Goal: Transaction & Acquisition: Download file/media

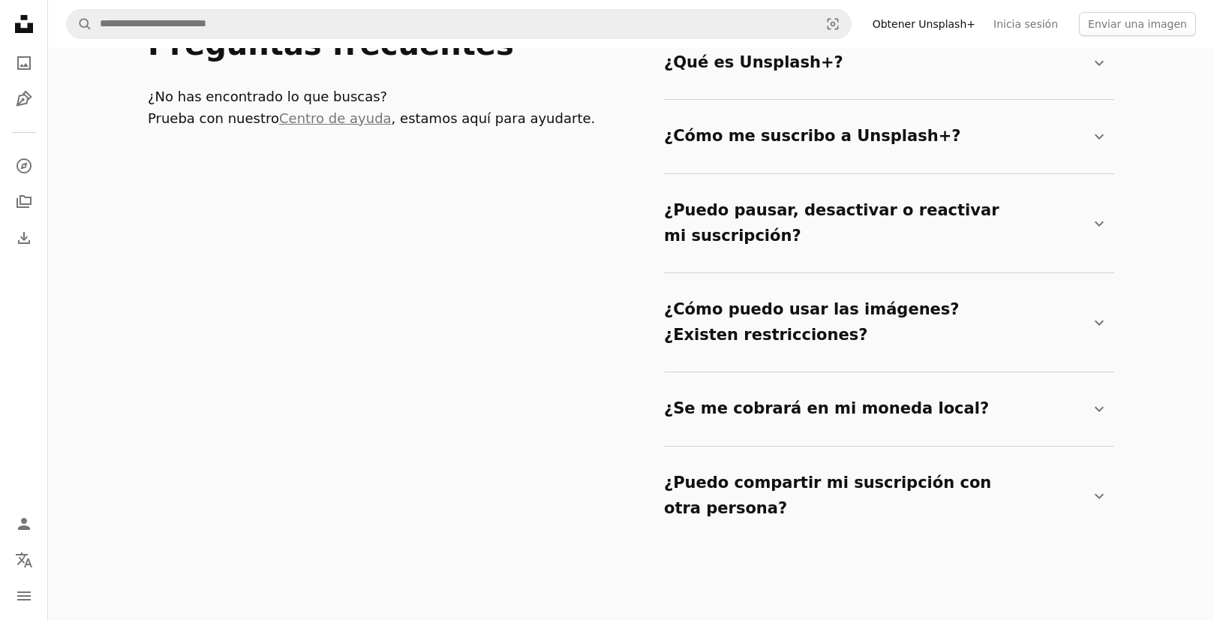
scroll to position [2796, 0]
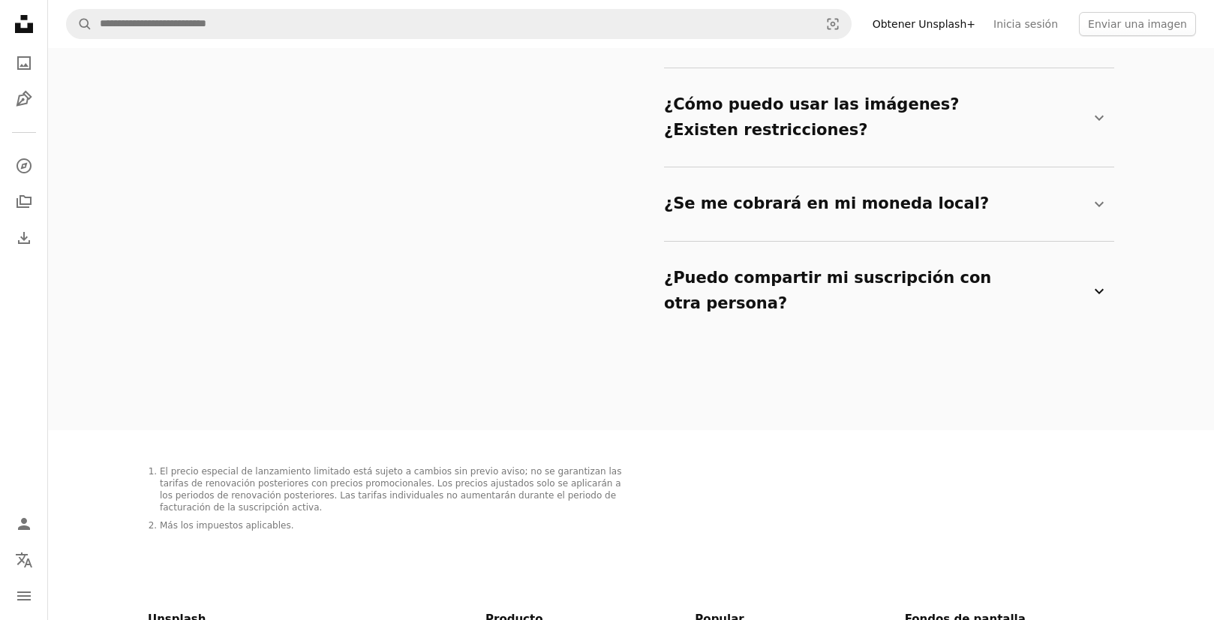
click at [837, 254] on summary "¿Puedo compartir mi suscripción con otra persona? Chevron down" at bounding box center [886, 291] width 444 height 74
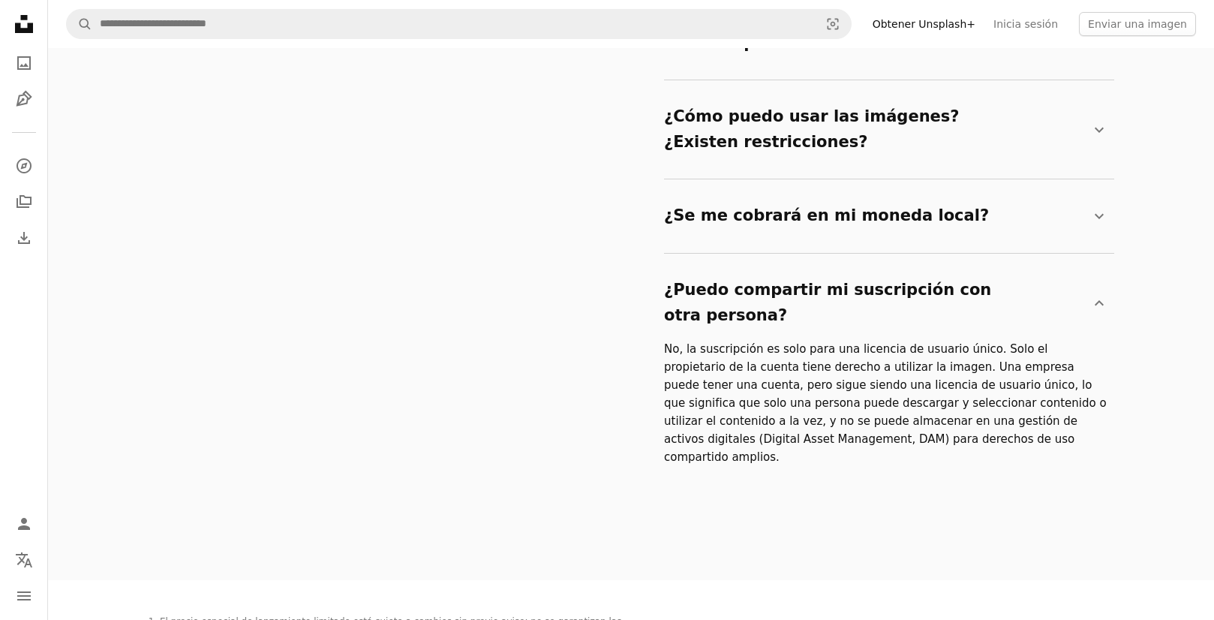
scroll to position [2532, 0]
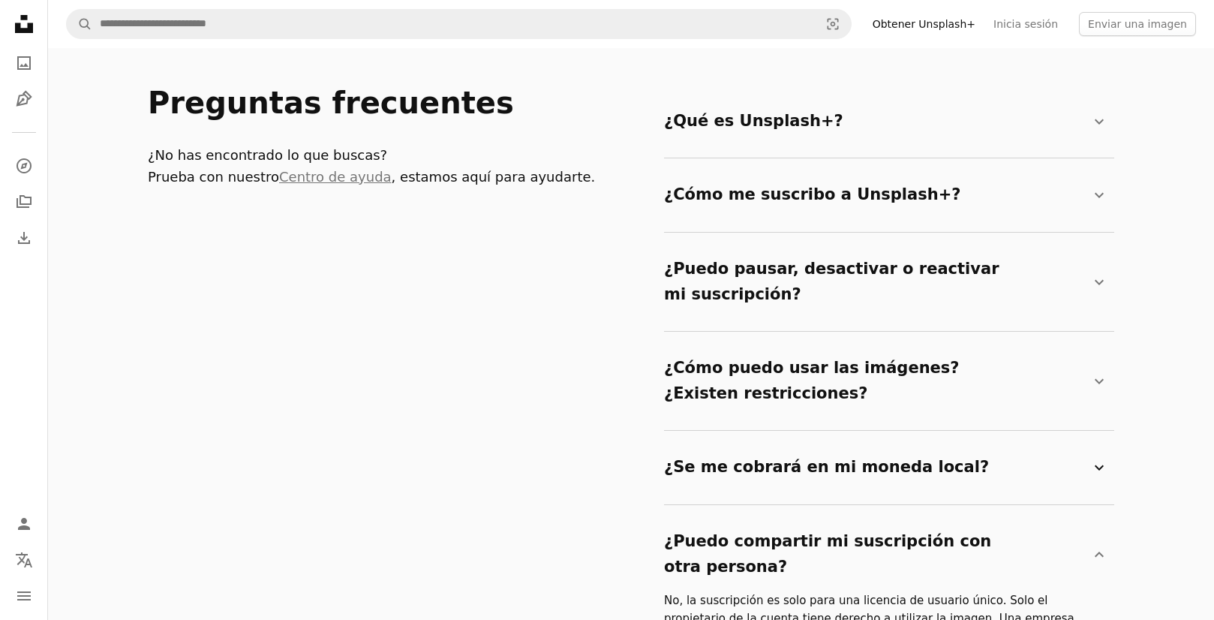
click at [741, 443] on summary "¿Se me cobrará en mi moneda local? Chevron down" at bounding box center [886, 468] width 444 height 50
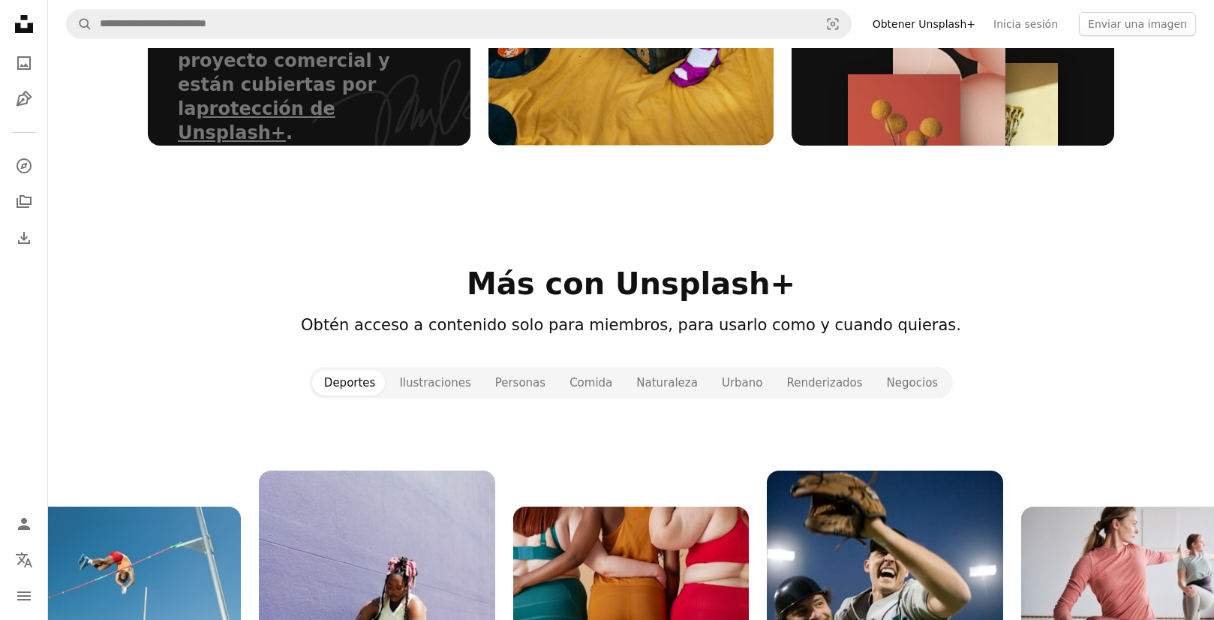
scroll to position [1273, 0]
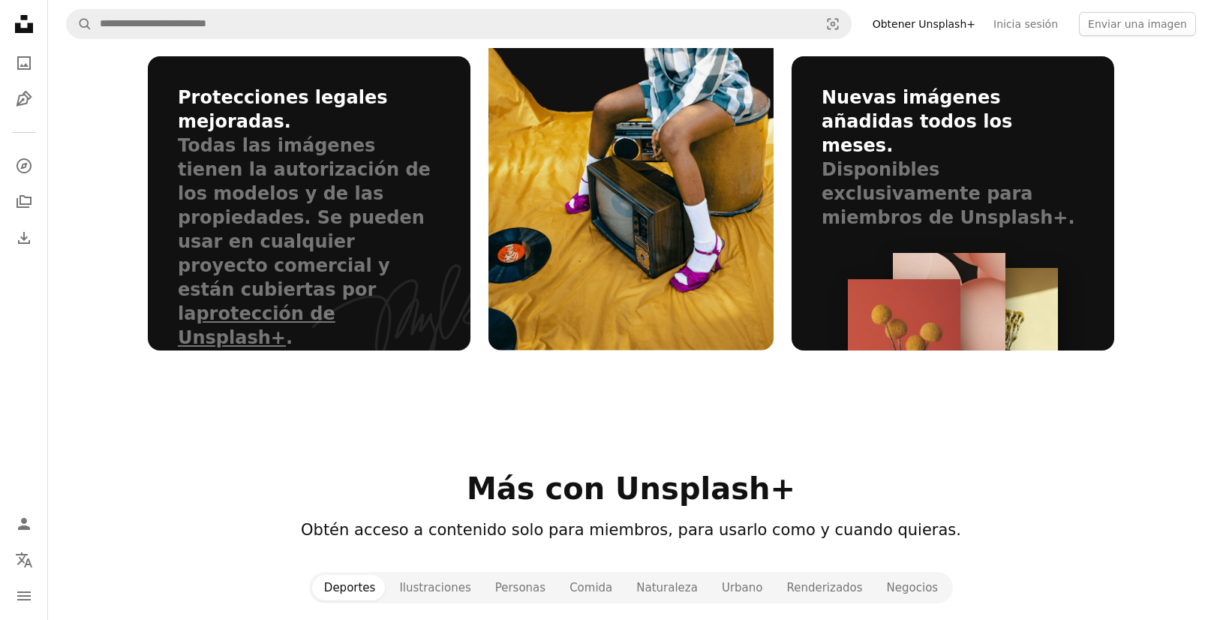
click at [454, 572] on div "Deportes Ilustraciones Personas Comida Naturaleza [PERSON_NAME]" at bounding box center [631, 588] width 644 height 32
click at [450, 575] on button "Ilustraciones" at bounding box center [434, 588] width 95 height 26
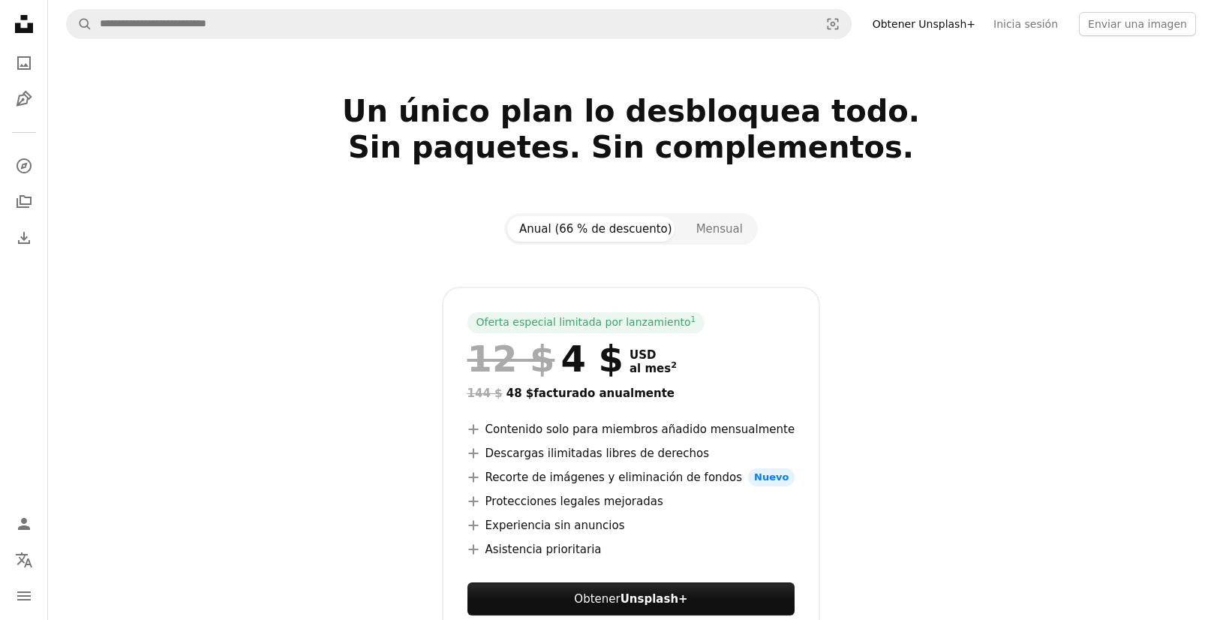
scroll to position [88, 0]
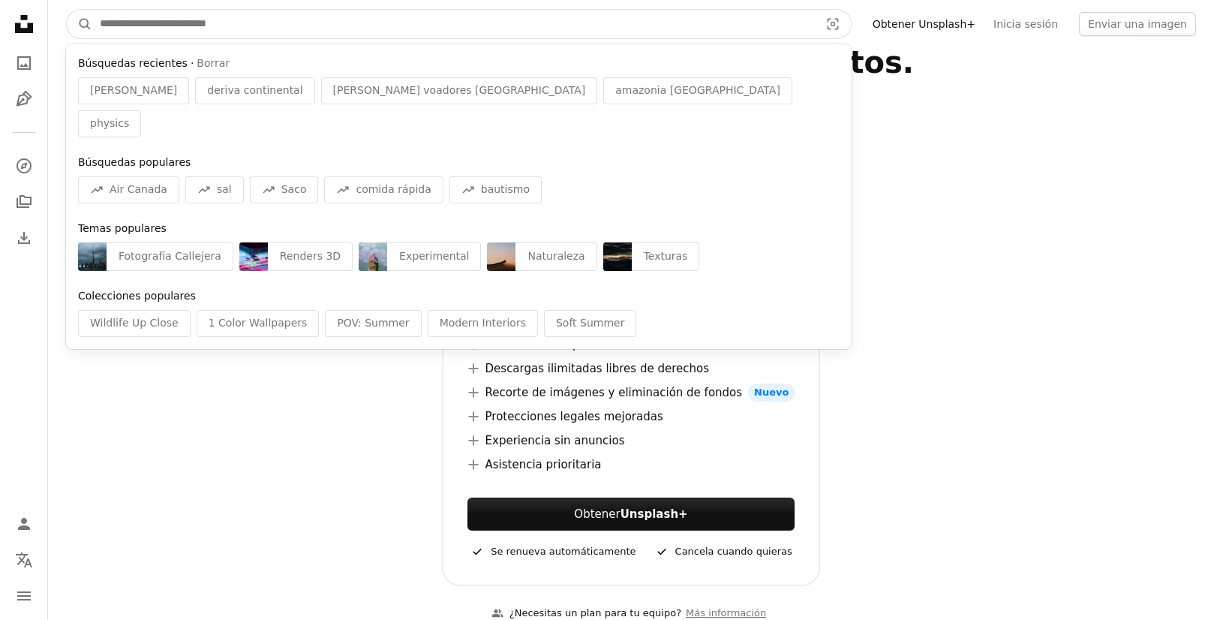
click at [219, 15] on input "Encuentra imágenes en todo el sitio" at bounding box center [453, 24] width 723 height 29
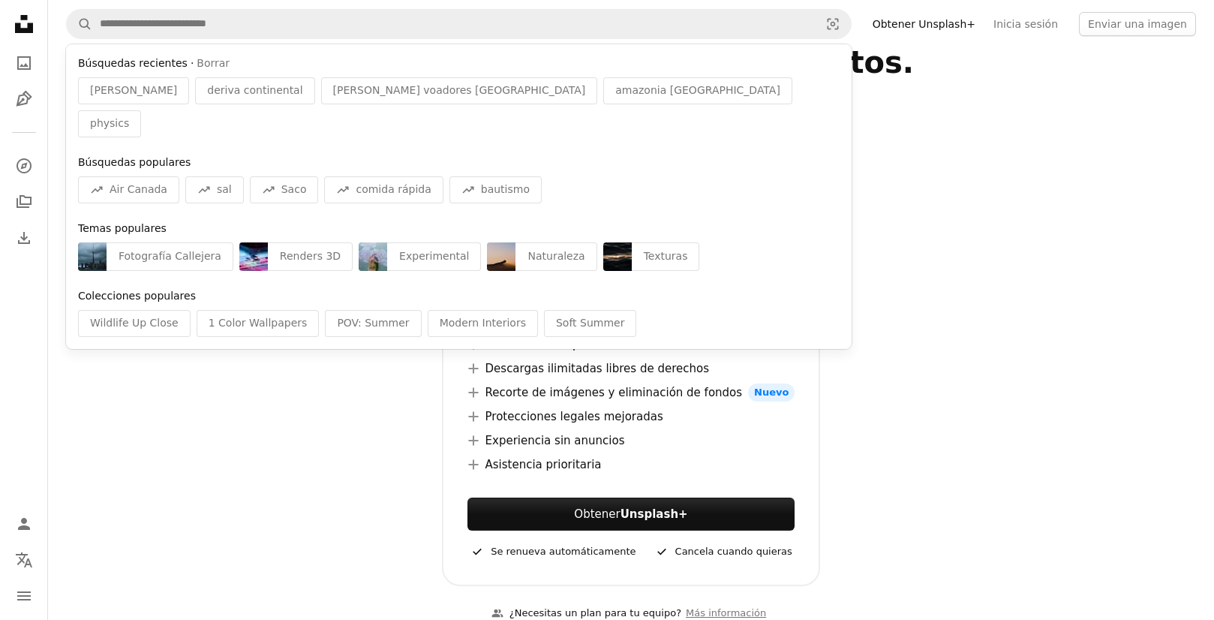
click at [35, 20] on icon "Unsplash logo Página de inicio de Unsplash" at bounding box center [24, 24] width 30 height 30
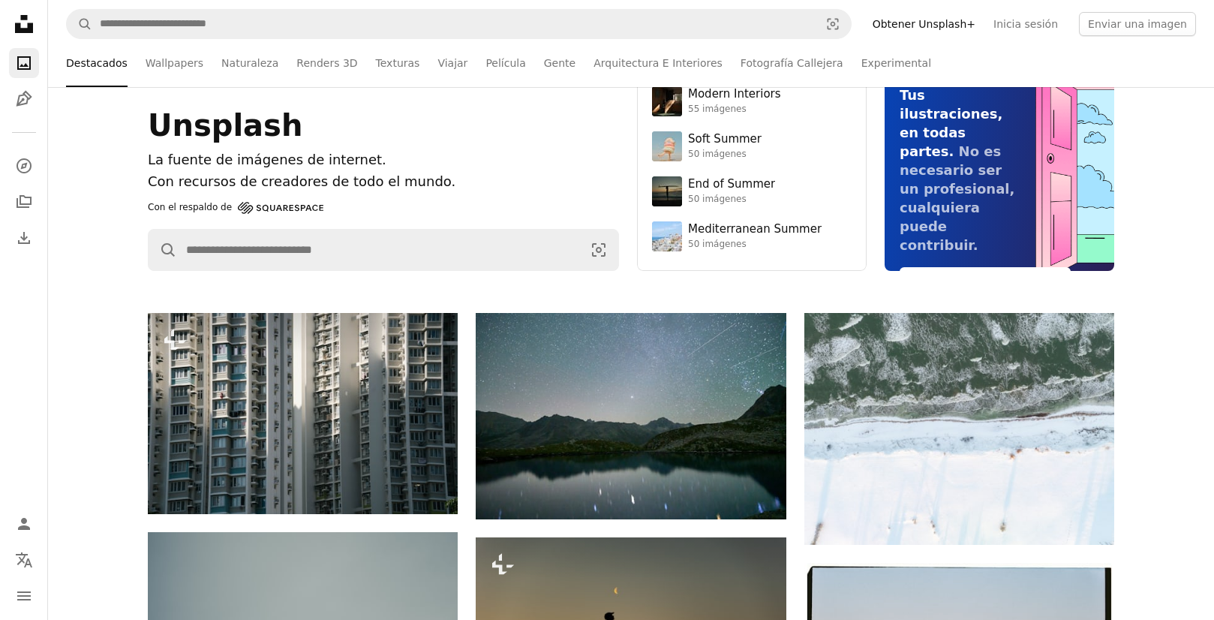
scroll to position [0, 0]
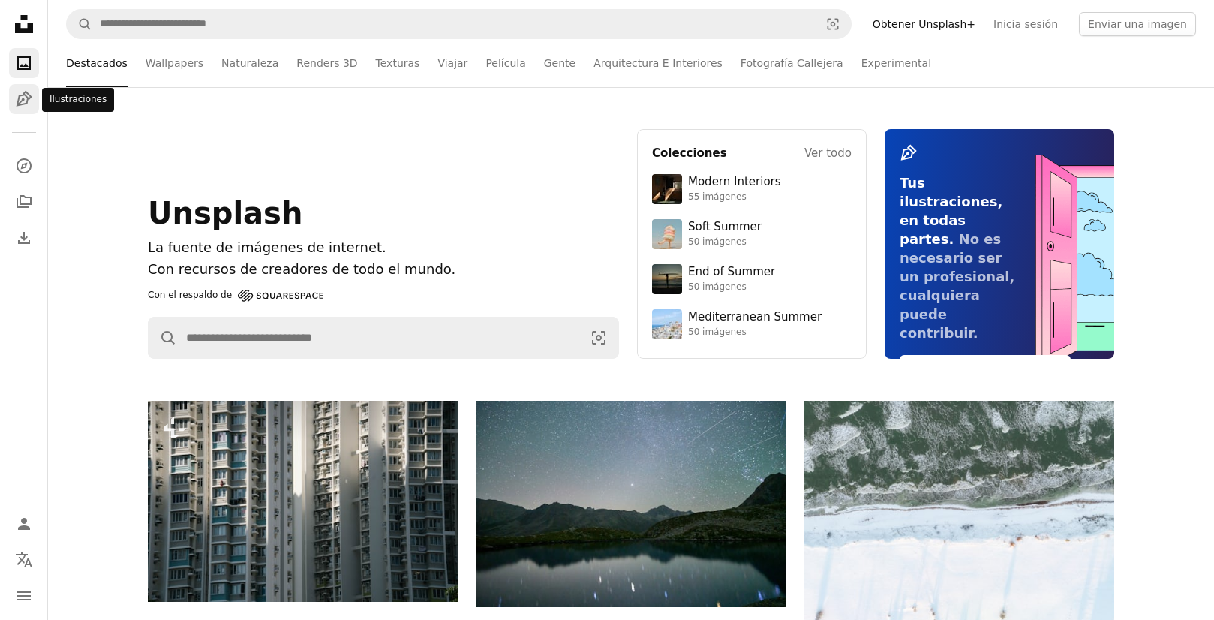
click at [18, 105] on icon "Ilustraciones" at bounding box center [24, 99] width 16 height 16
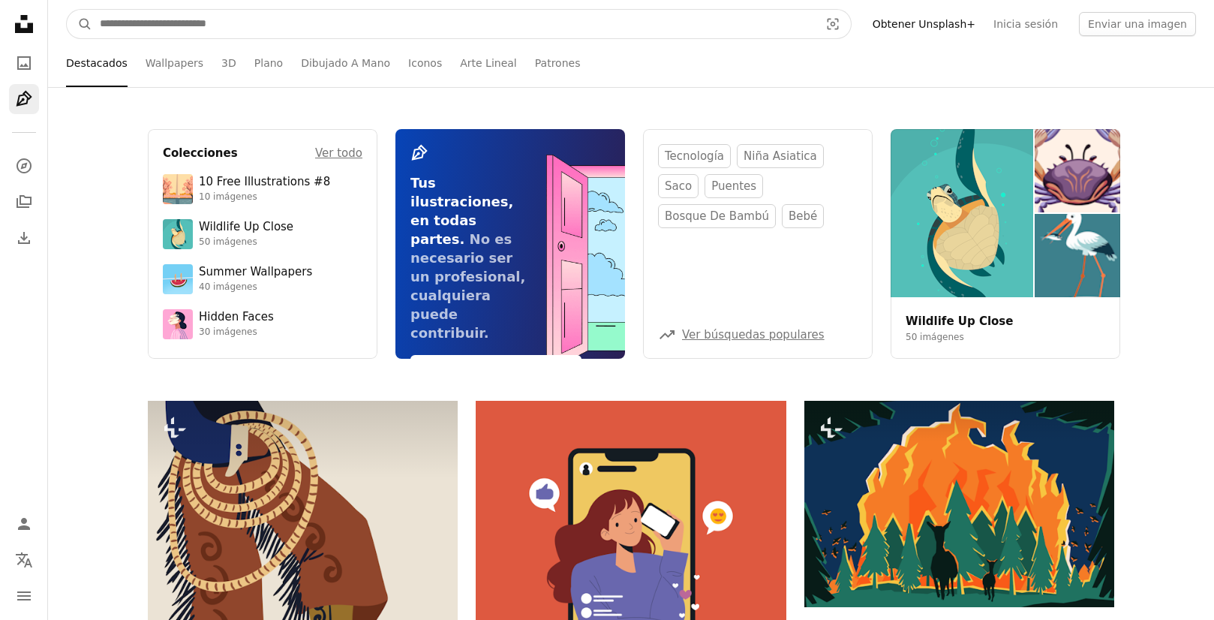
click at [153, 24] on input "Encuentra imágenes en todo el sitio" at bounding box center [453, 24] width 723 height 29
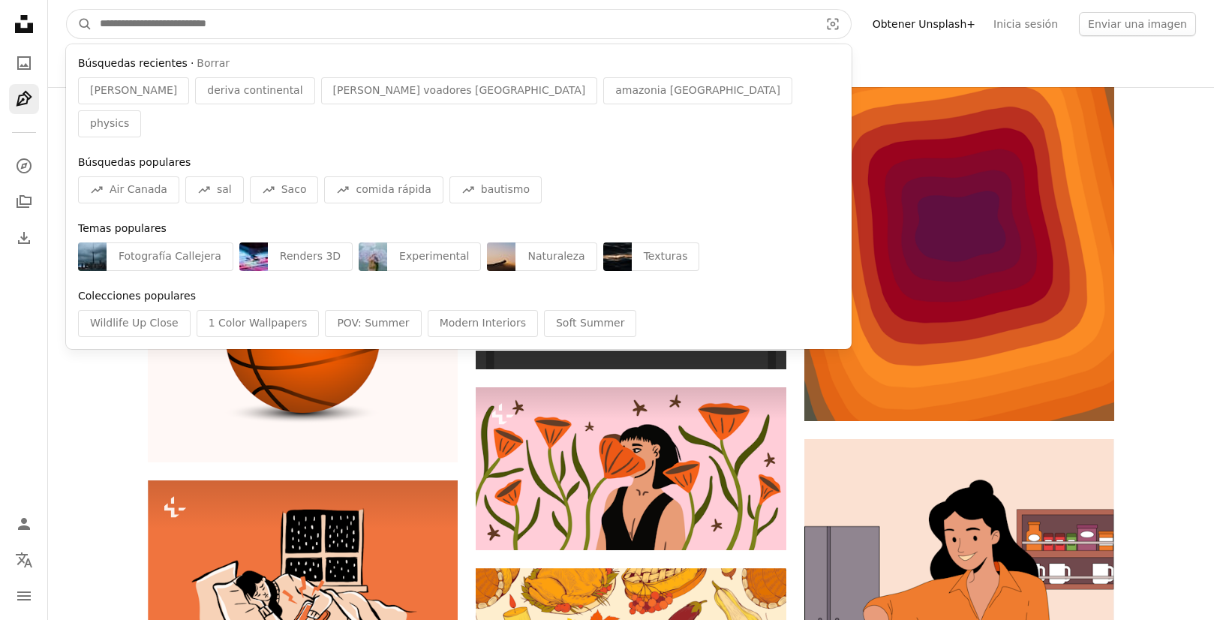
scroll to position [713, 0]
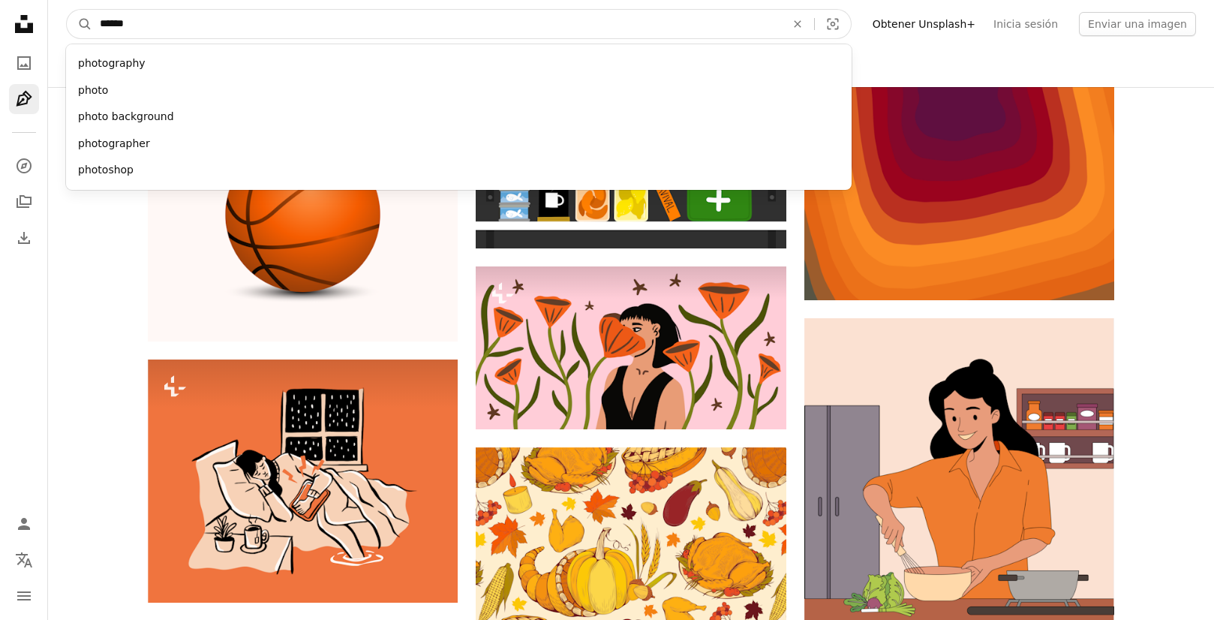
type input "*******"
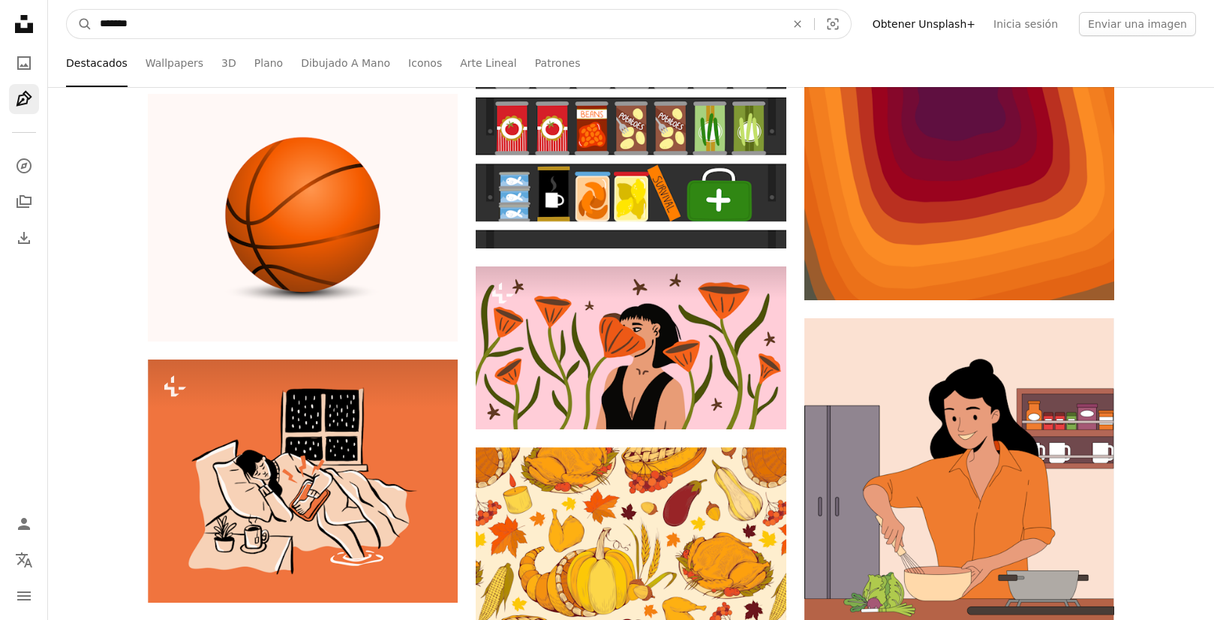
click at [80, 24] on button "A magnifying glass" at bounding box center [80, 24] width 26 height 29
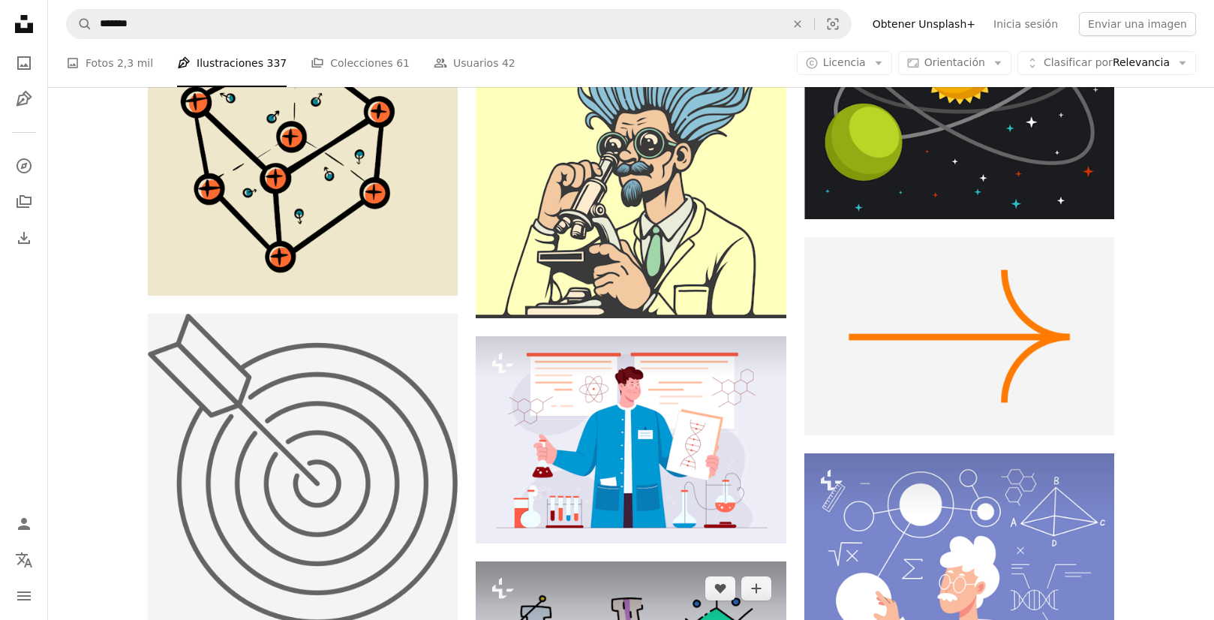
scroll to position [1873, 0]
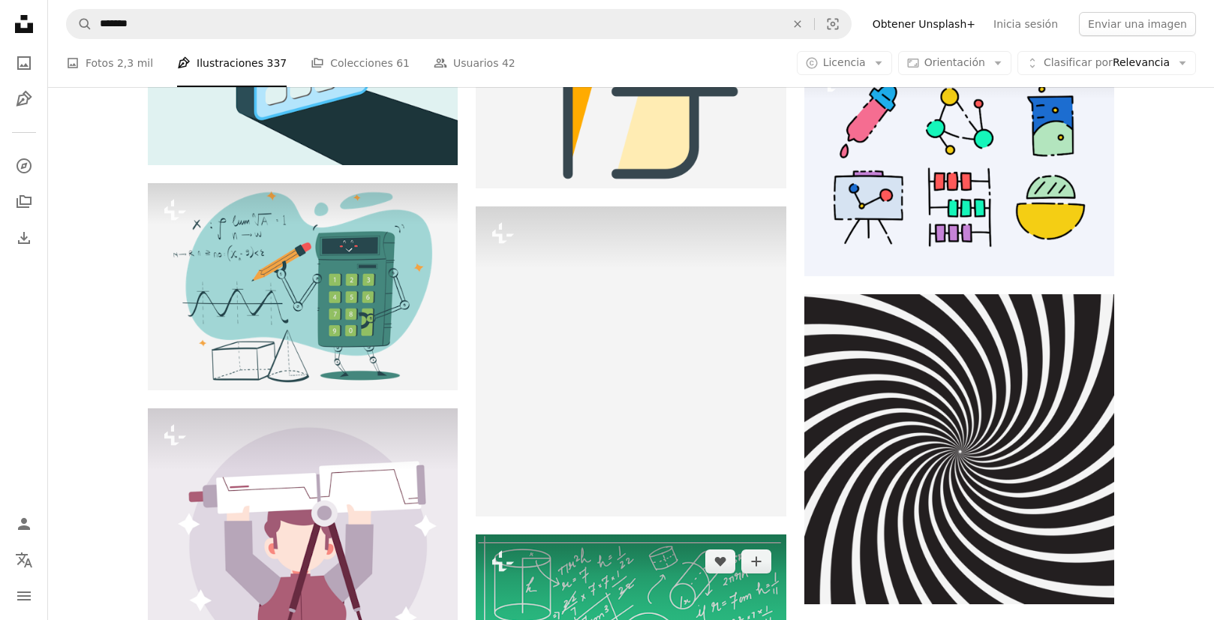
scroll to position [7040, 0]
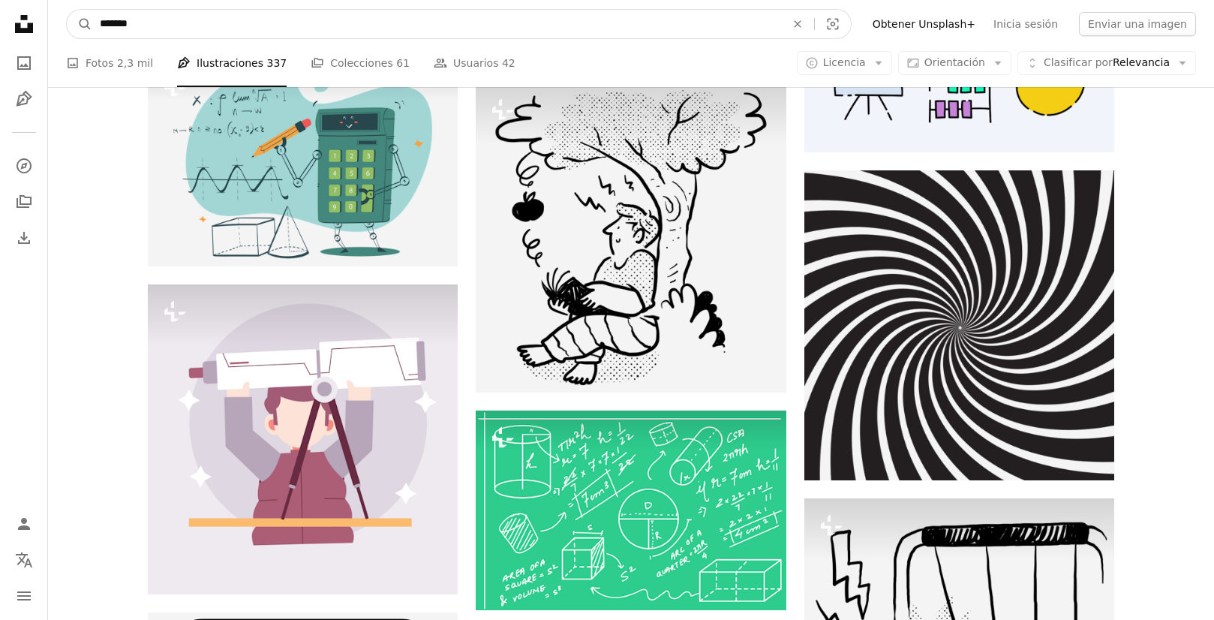
click at [182, 27] on input "*******" at bounding box center [436, 24] width 689 height 29
type input "********"
click at [80, 24] on button "A magnifying glass" at bounding box center [80, 24] width 26 height 29
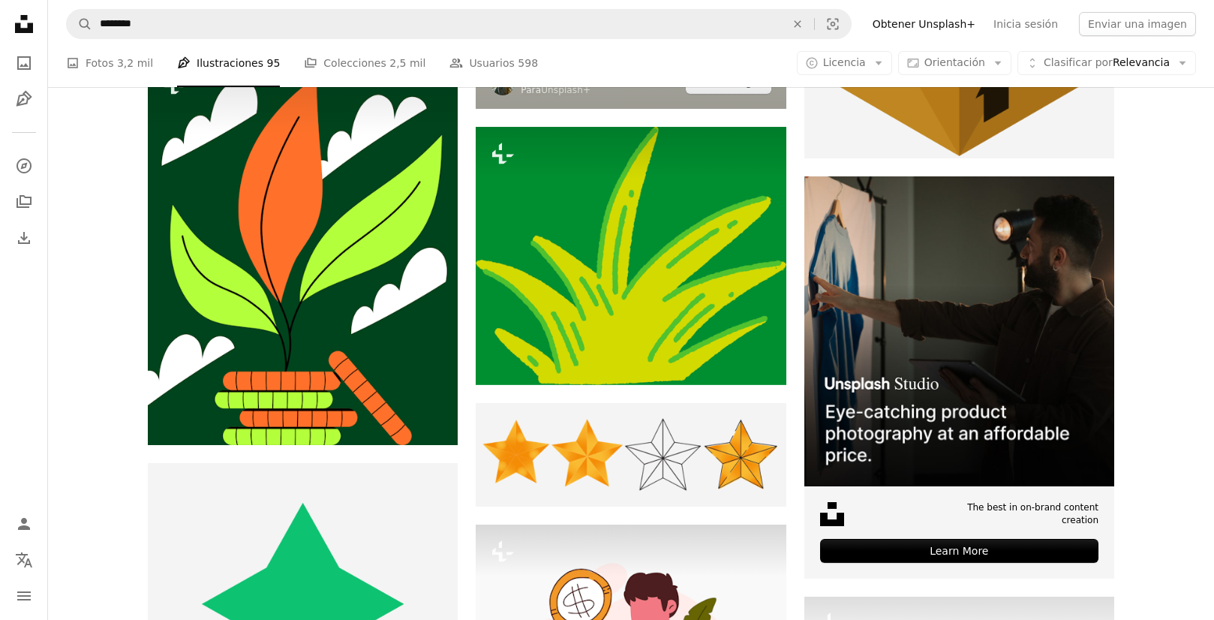
scroll to position [7110, 0]
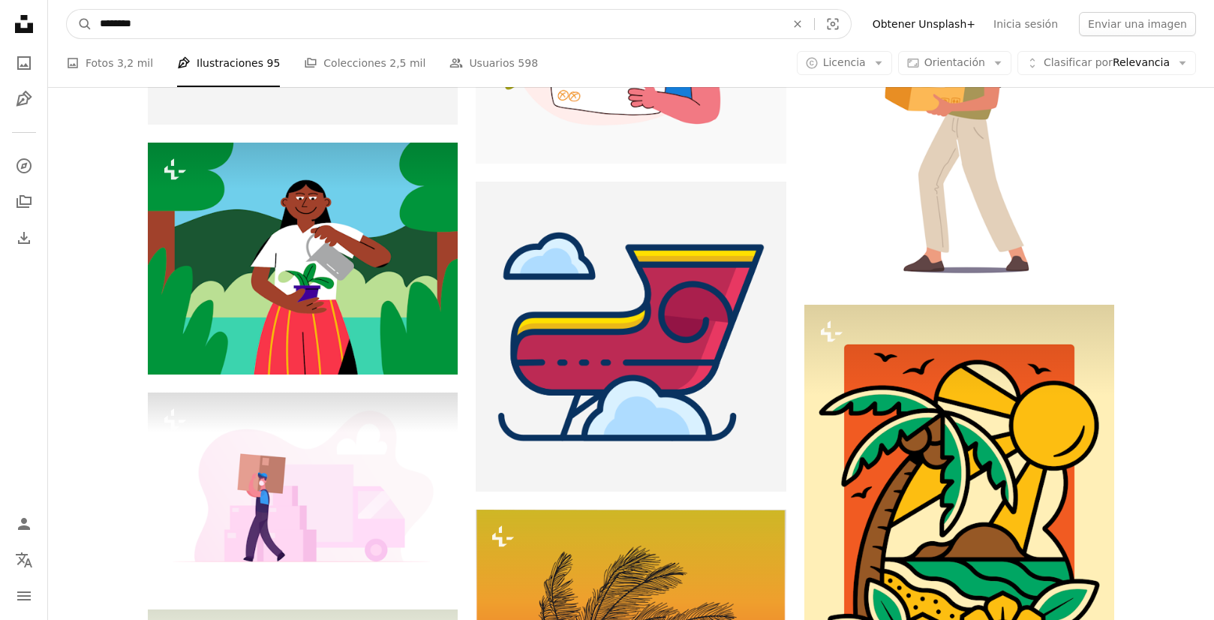
click at [179, 30] on input "********" at bounding box center [436, 24] width 689 height 29
type input "**********"
click at [80, 24] on button "A magnifying glass" at bounding box center [80, 24] width 26 height 29
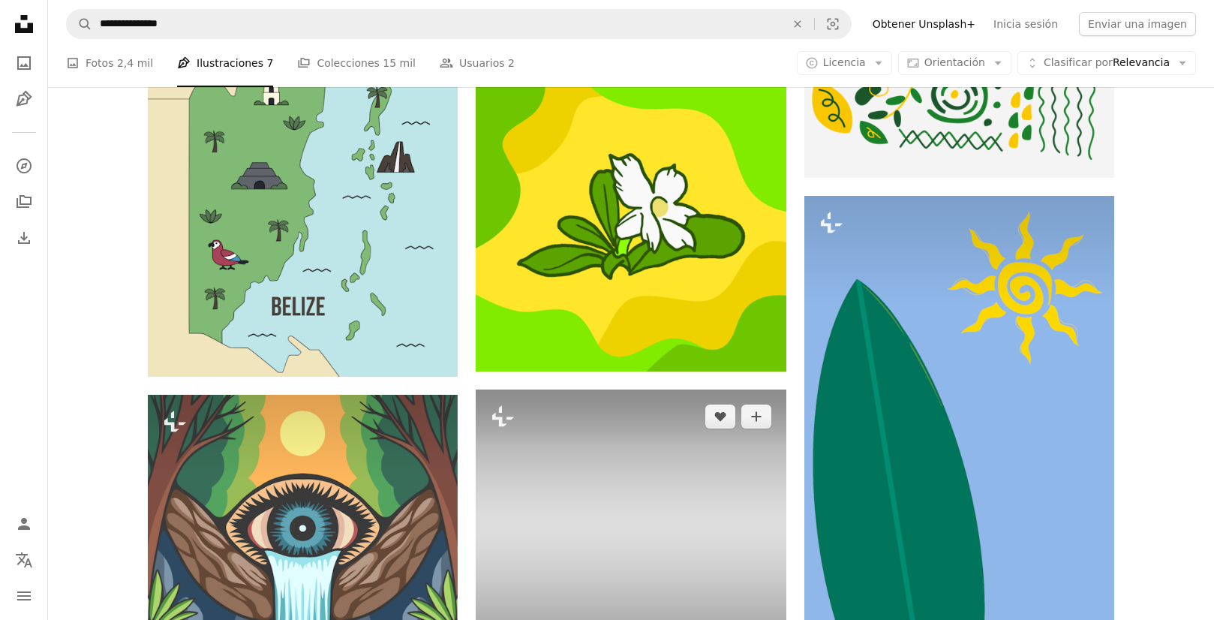
scroll to position [3238, 0]
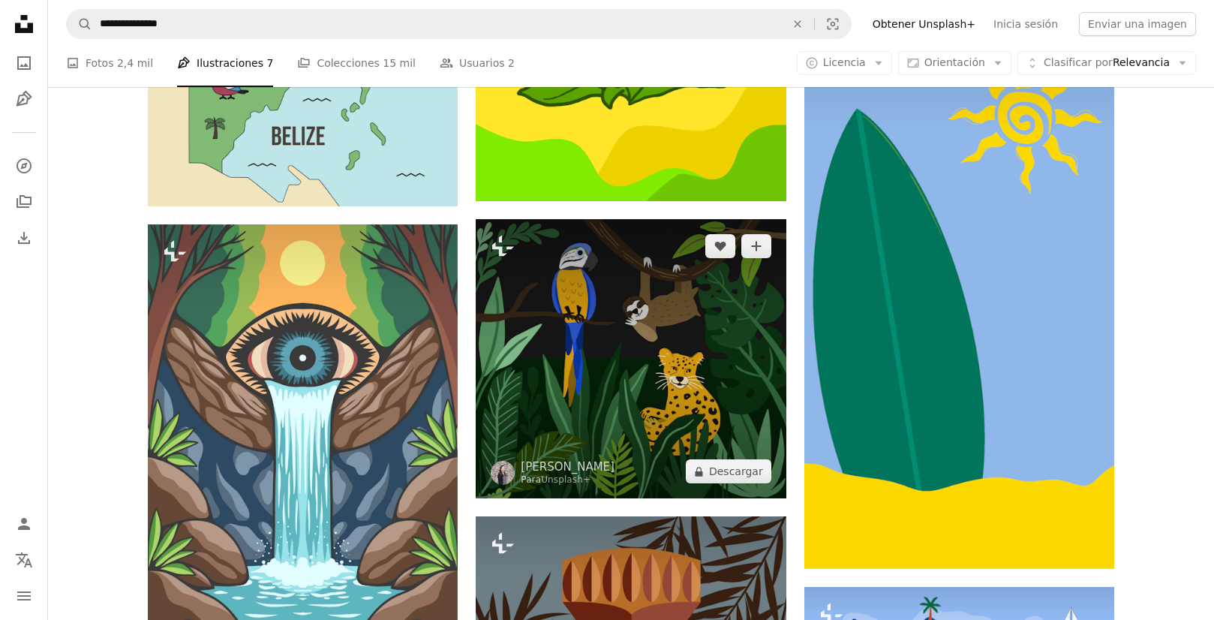
click at [595, 219] on img at bounding box center [631, 358] width 310 height 279
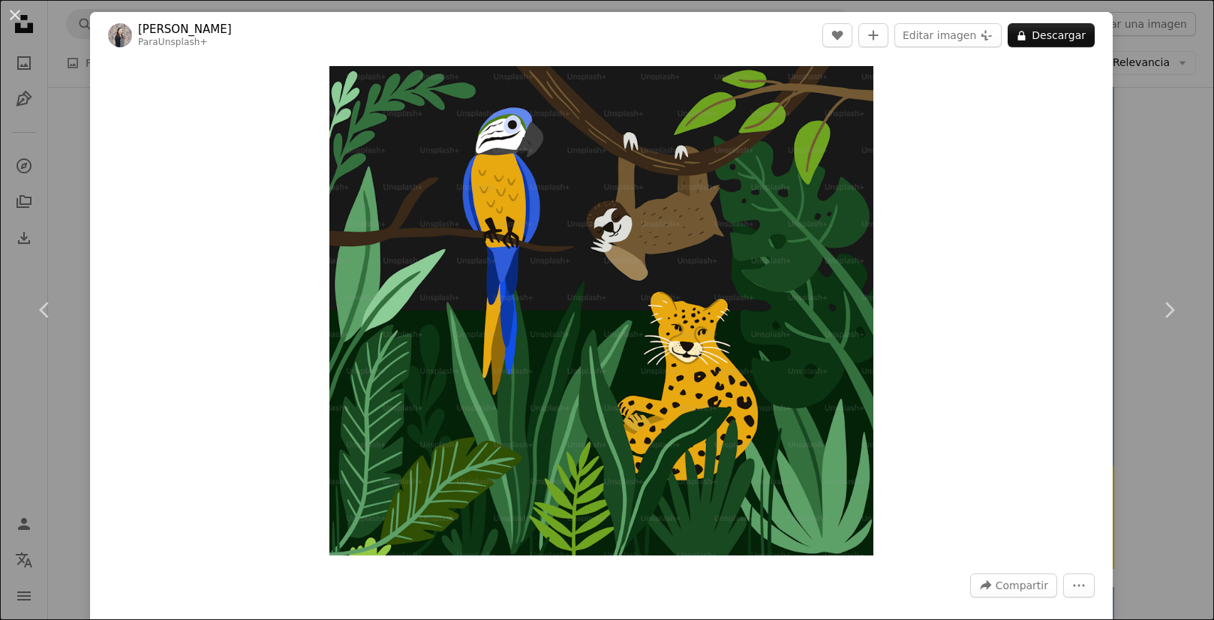
click at [61, 191] on div "An X shape Chevron left Chevron right [PERSON_NAME] Para Unsplash+ A heart A pl…" at bounding box center [607, 310] width 1214 height 620
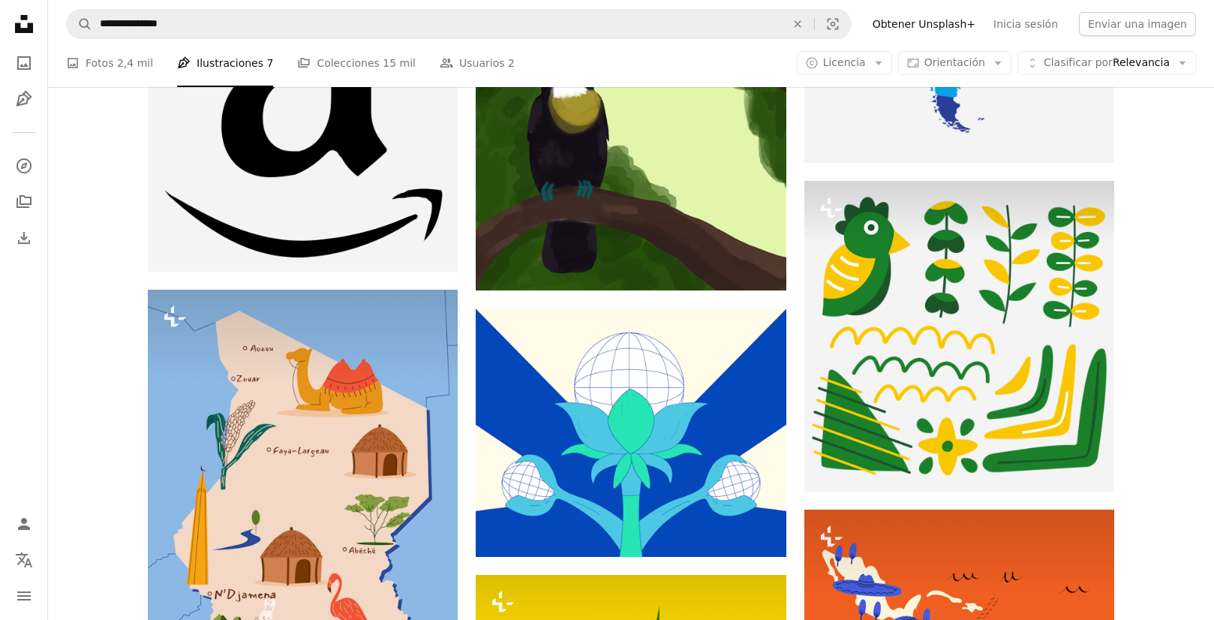
scroll to position [1021, 0]
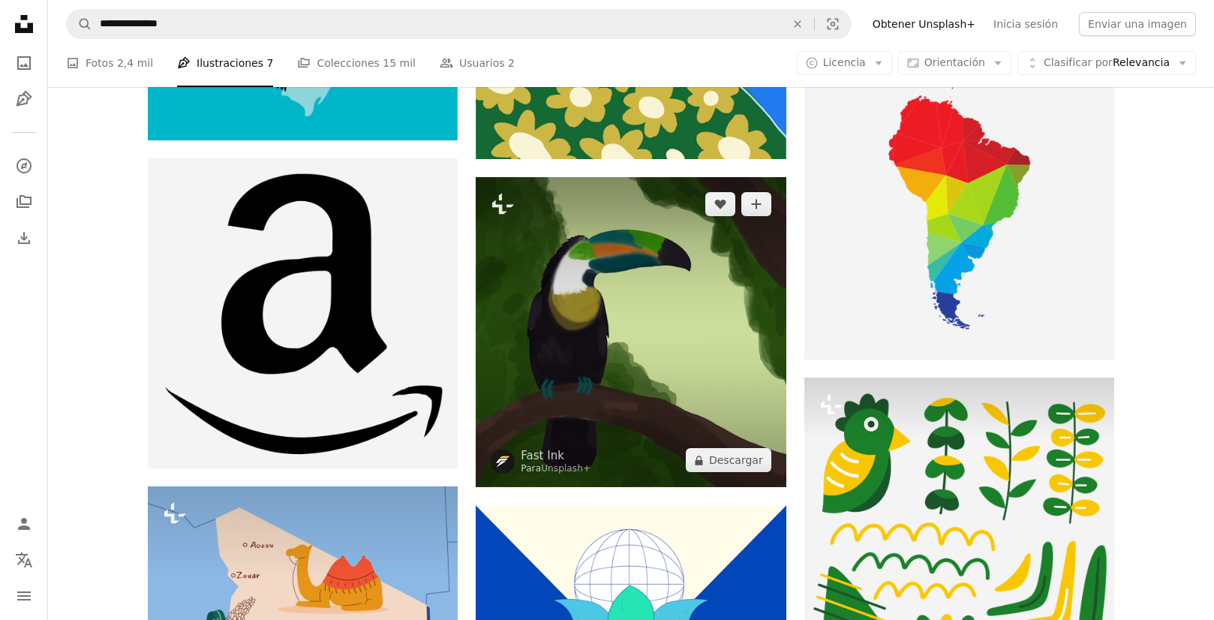
click at [610, 177] on img at bounding box center [631, 332] width 310 height 310
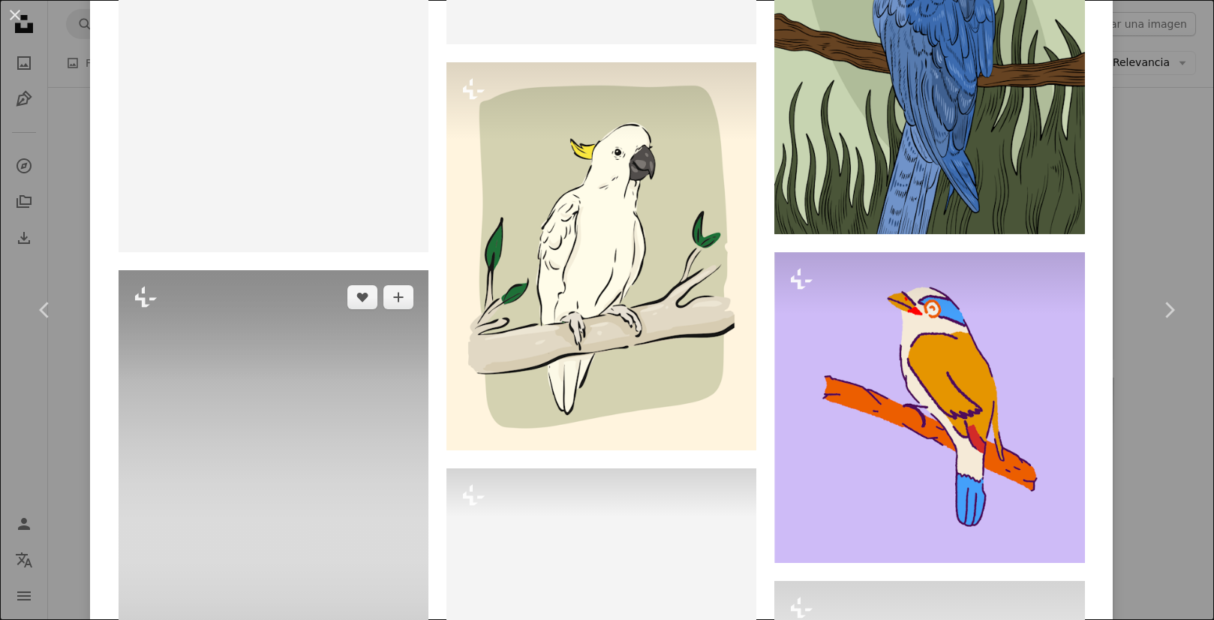
scroll to position [3461, 0]
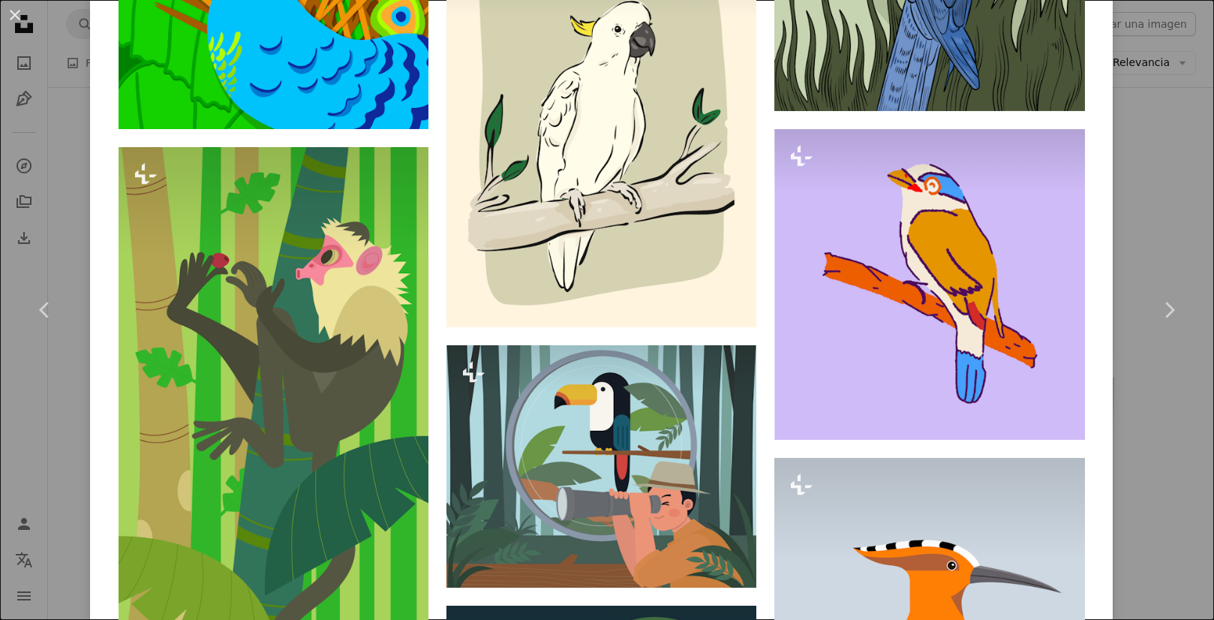
click at [78, 202] on div "An X shape Chevron left Chevron right Fast Ink Para Unsplash+ A heart A plus si…" at bounding box center [607, 310] width 1214 height 620
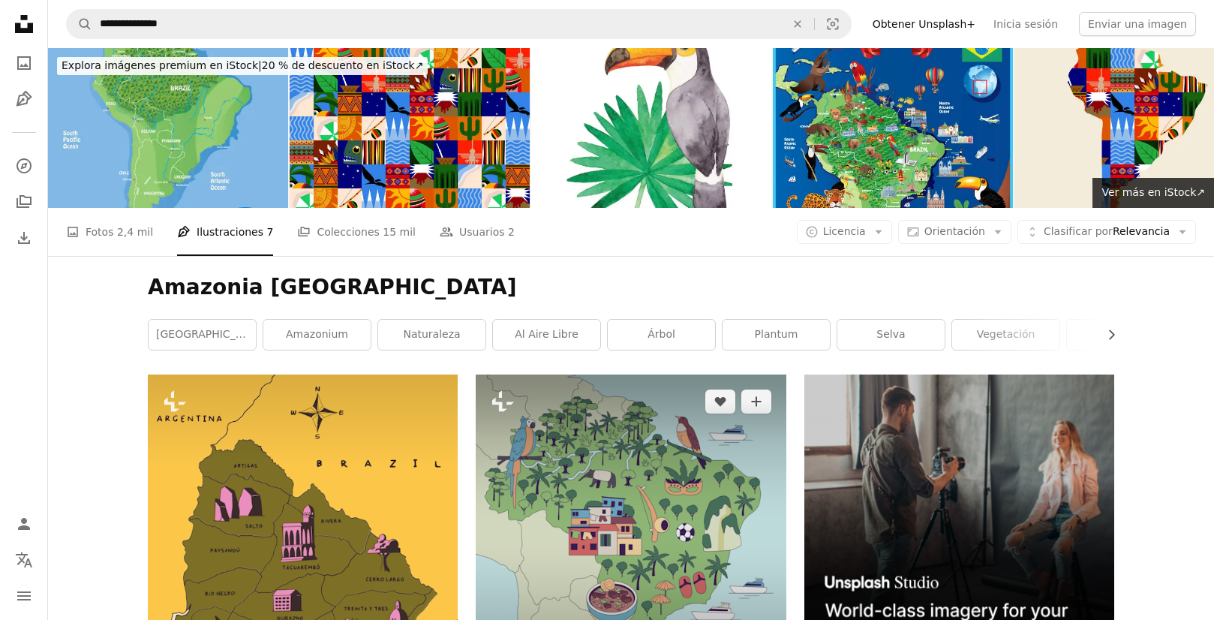
click at [663, 374] on img at bounding box center [631, 535] width 310 height 323
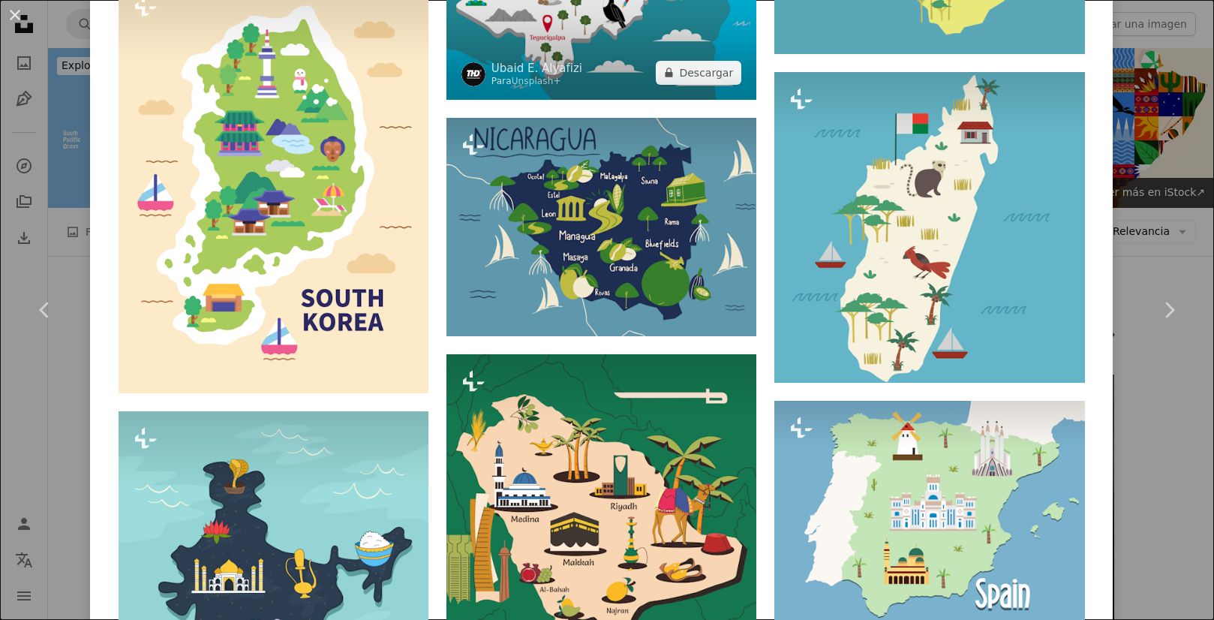
scroll to position [4164, 0]
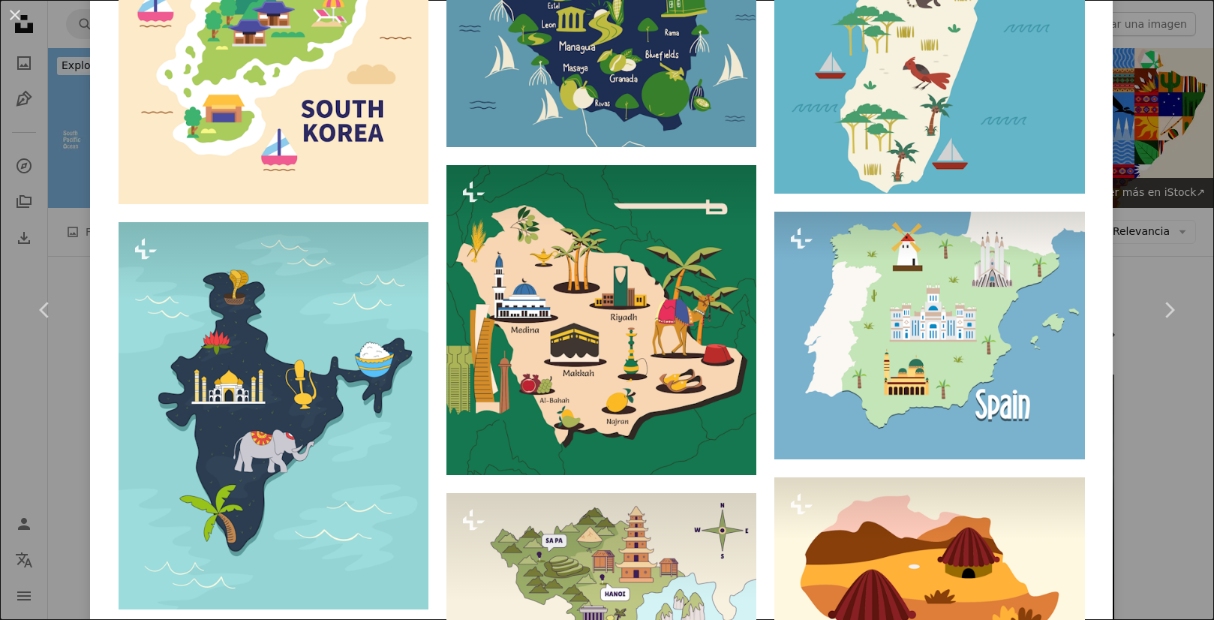
click at [61, 197] on div "An X shape Chevron left Chevron right Tri wiranto Para Unsplash+ A heart A plus…" at bounding box center [607, 310] width 1214 height 620
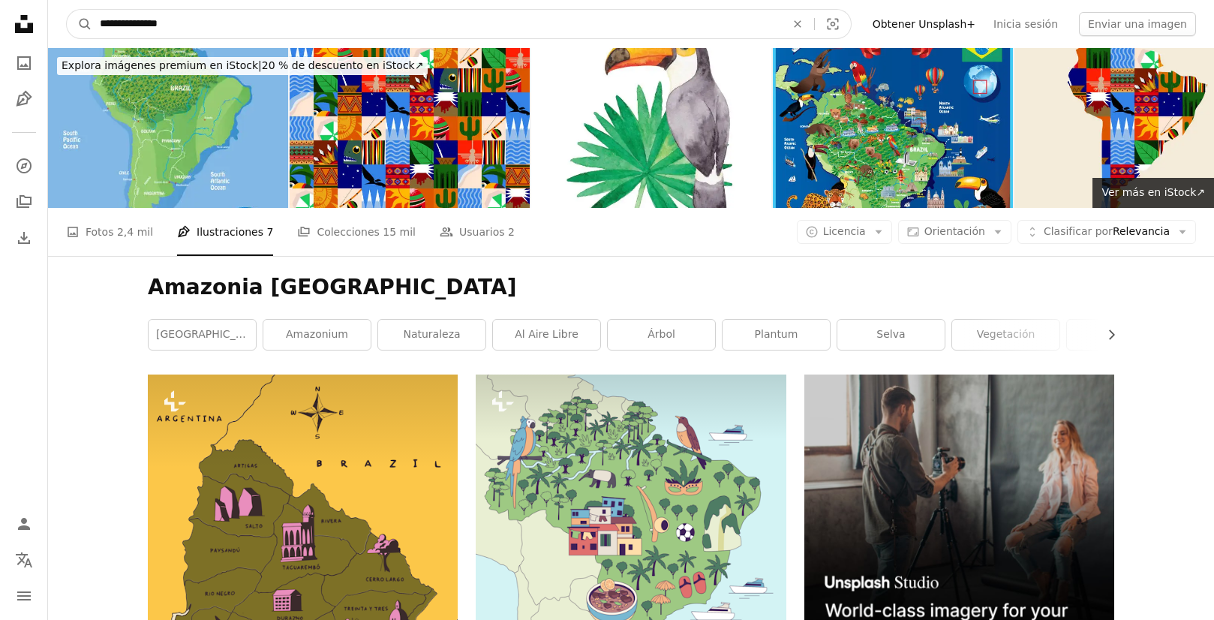
click at [197, 29] on input "**********" at bounding box center [436, 24] width 689 height 29
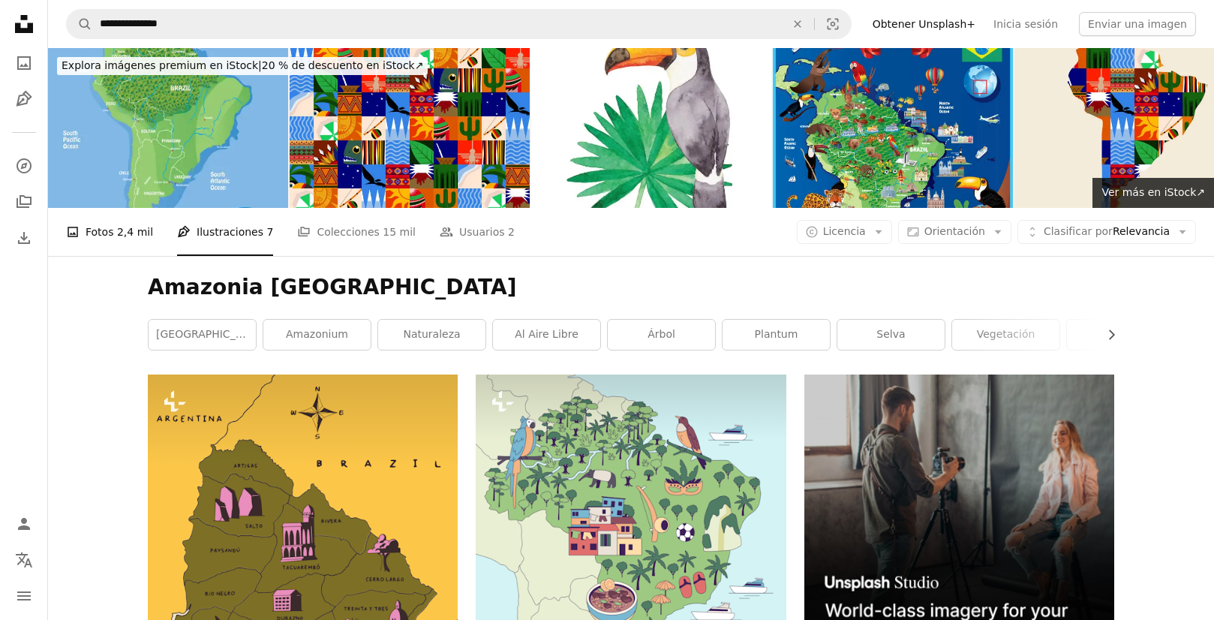
click at [116, 208] on link "A photo Fotos 2,4 mil" at bounding box center [109, 232] width 87 height 48
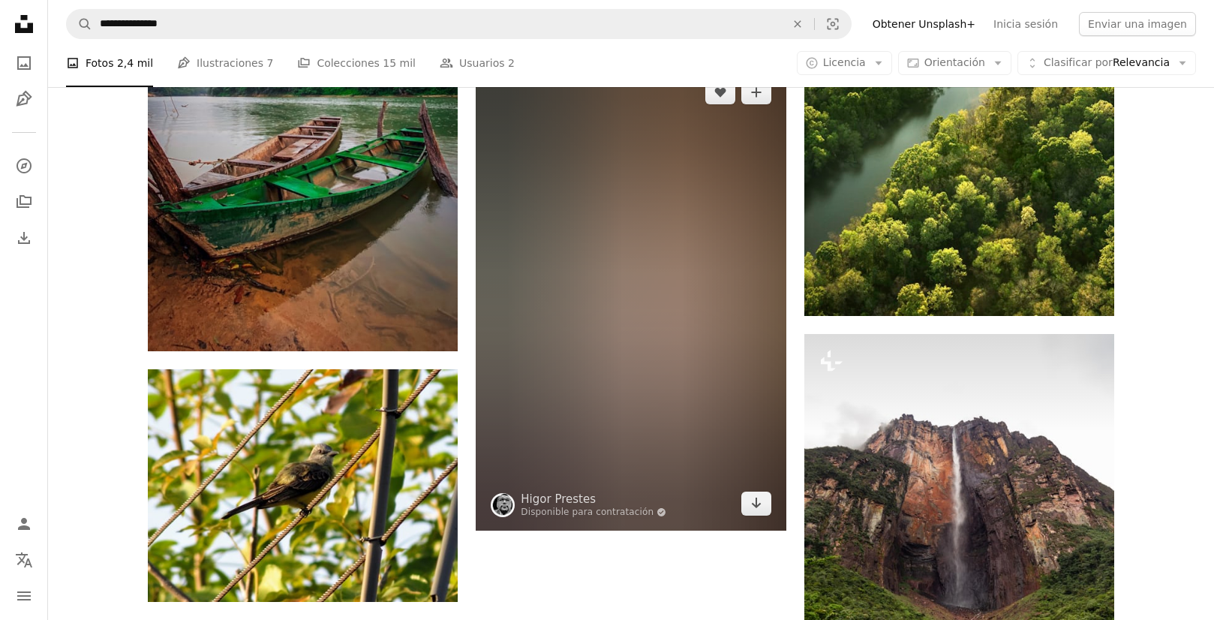
scroll to position [2369, 0]
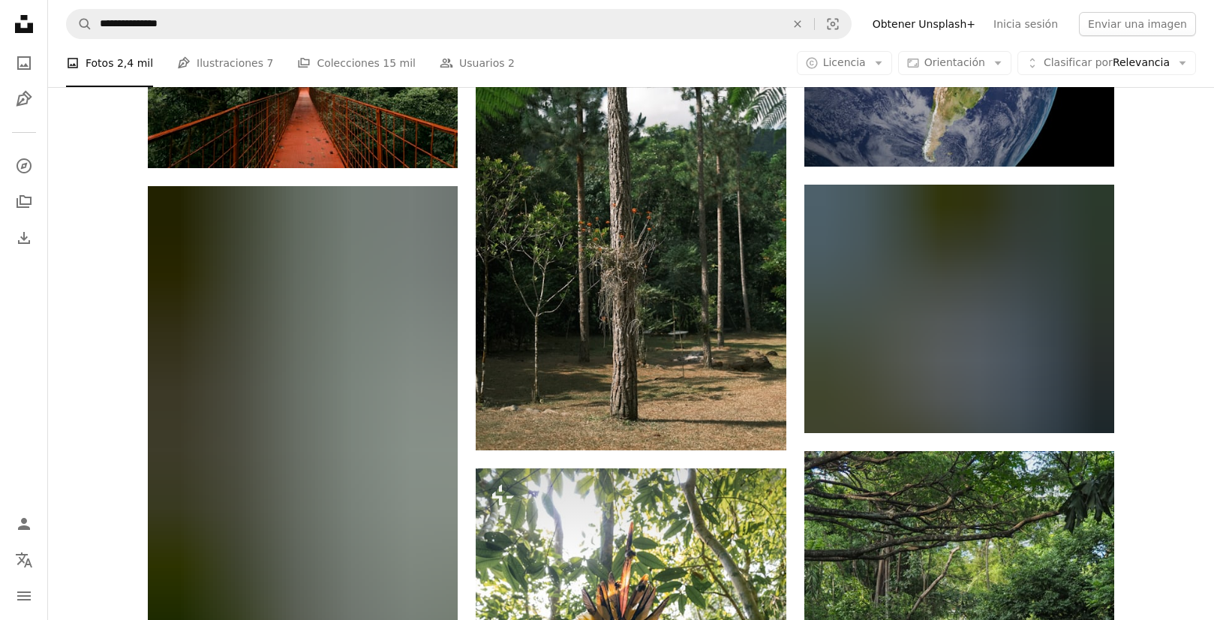
scroll to position [13789, 0]
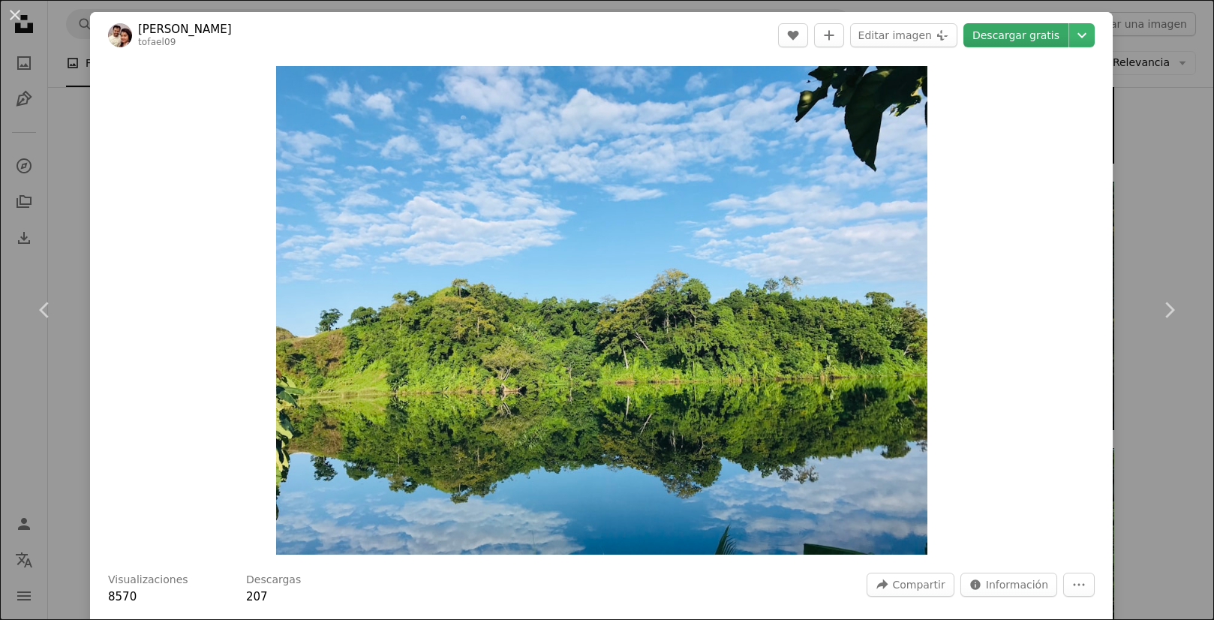
click at [1045, 39] on link "Descargar gratis" at bounding box center [1016, 35] width 105 height 24
